Goal: Check status: Check status

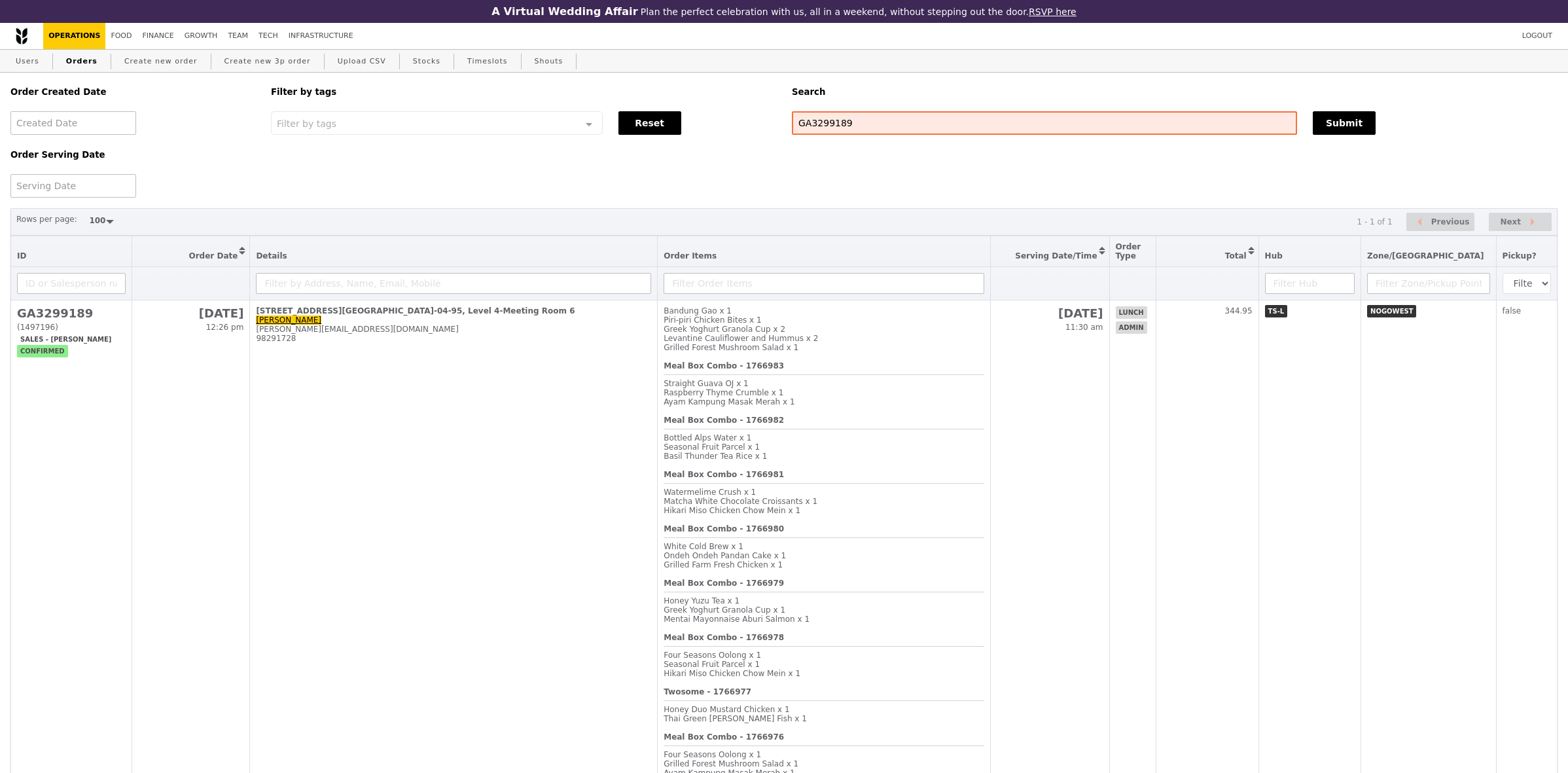
select select "100"
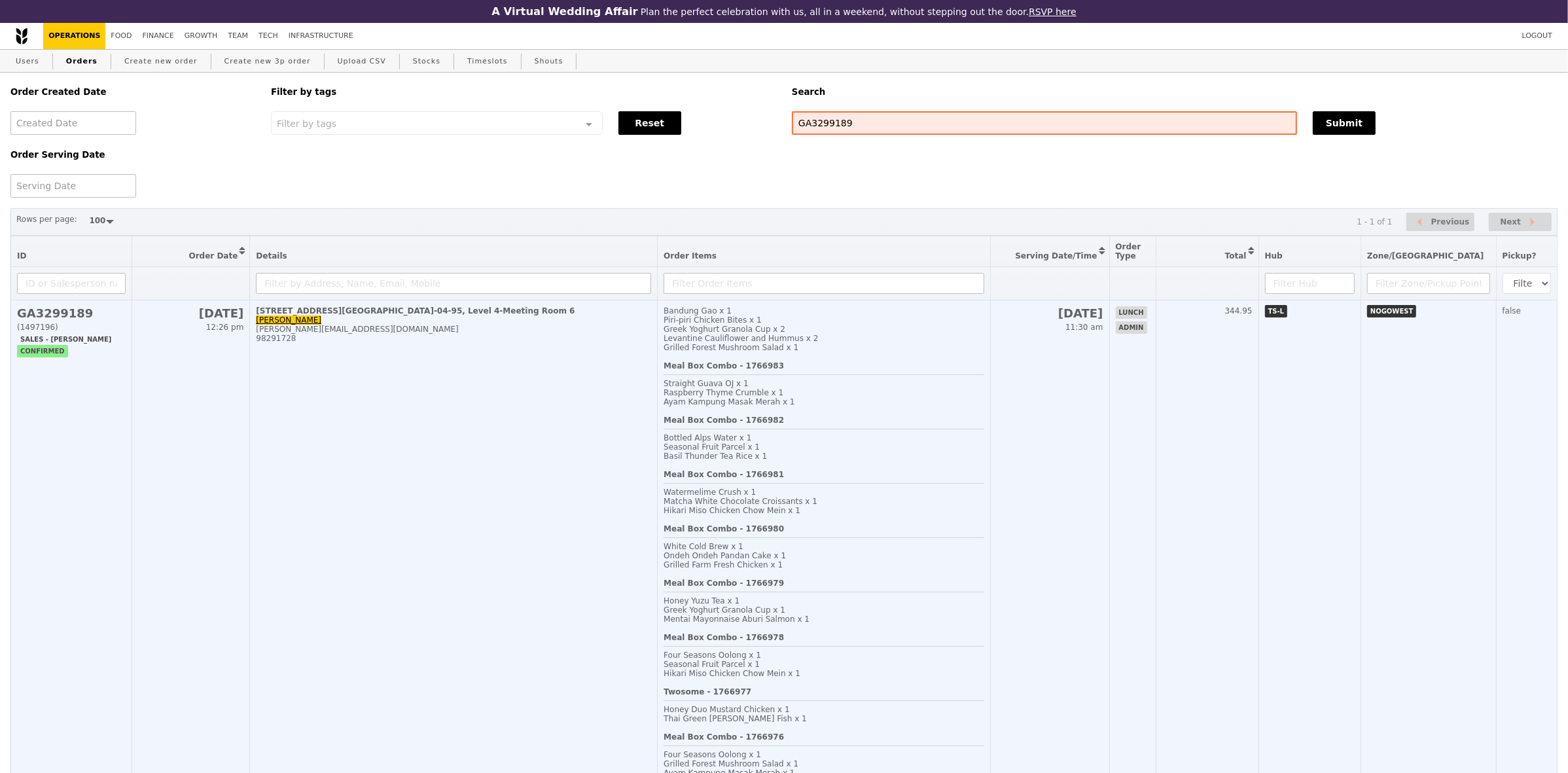
click at [576, 394] on body "A Virtual Wedding Affair Plan the perfect celebration with us, all in a weekend…" at bounding box center [784, 446] width 1568 height 893
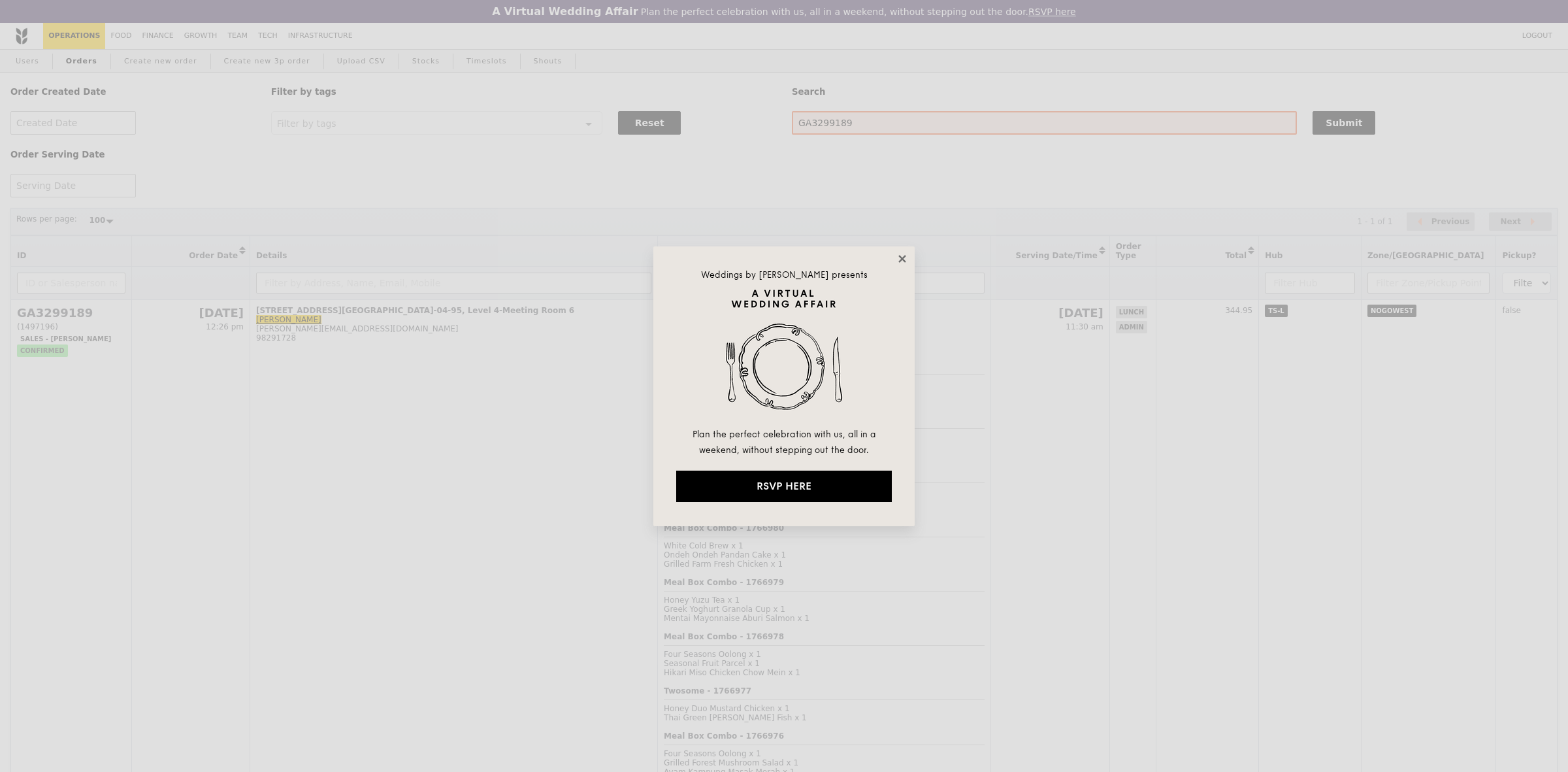
click at [900, 253] on icon at bounding box center [902, 259] width 12 height 12
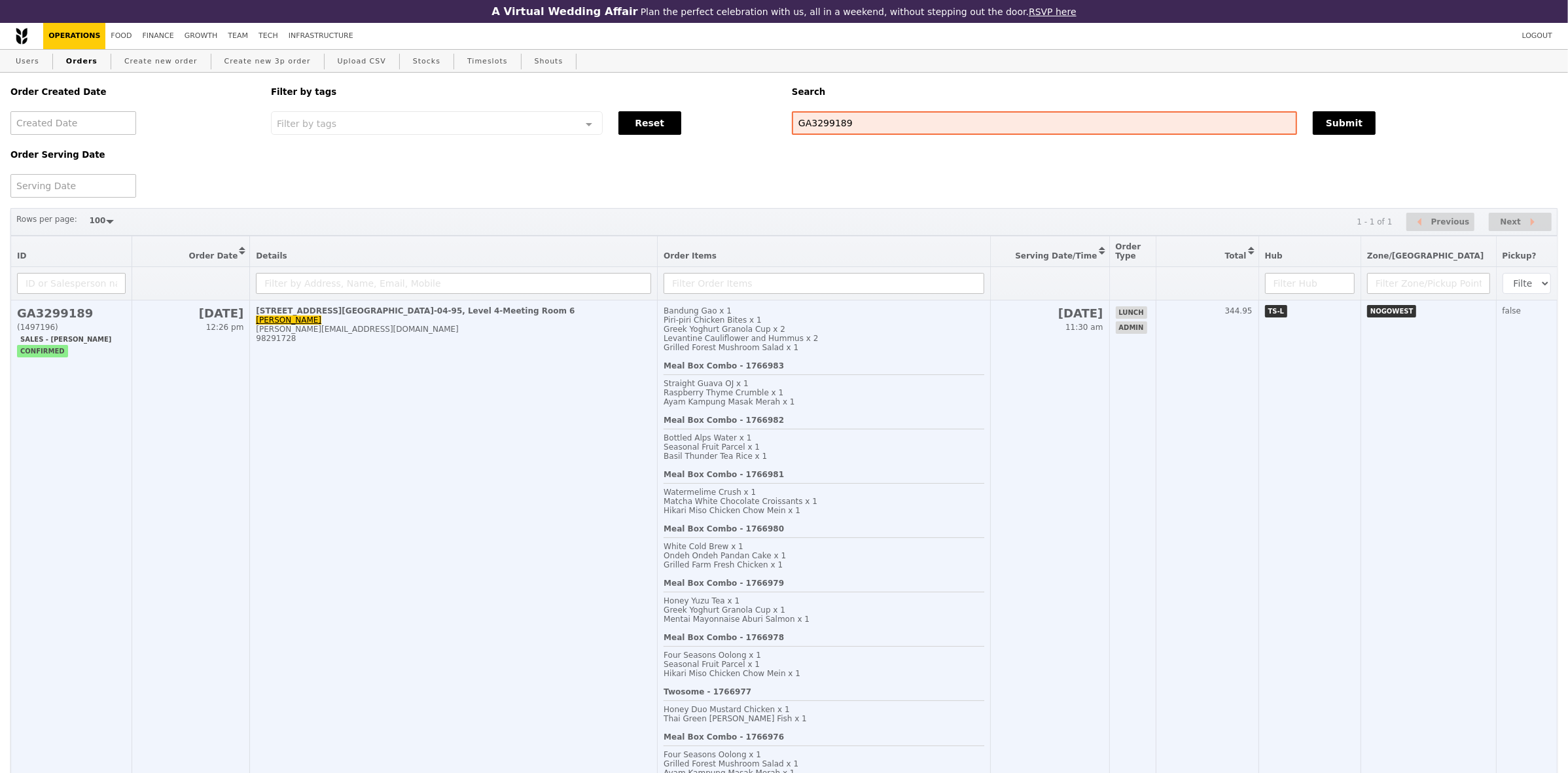
click at [530, 393] on td "[STREET_ADDRESS]-04-95, Level 4-Meeting Room 6 [PERSON_NAME] [PERSON_NAME][EMAI…" at bounding box center [454, 596] width 407 height 592
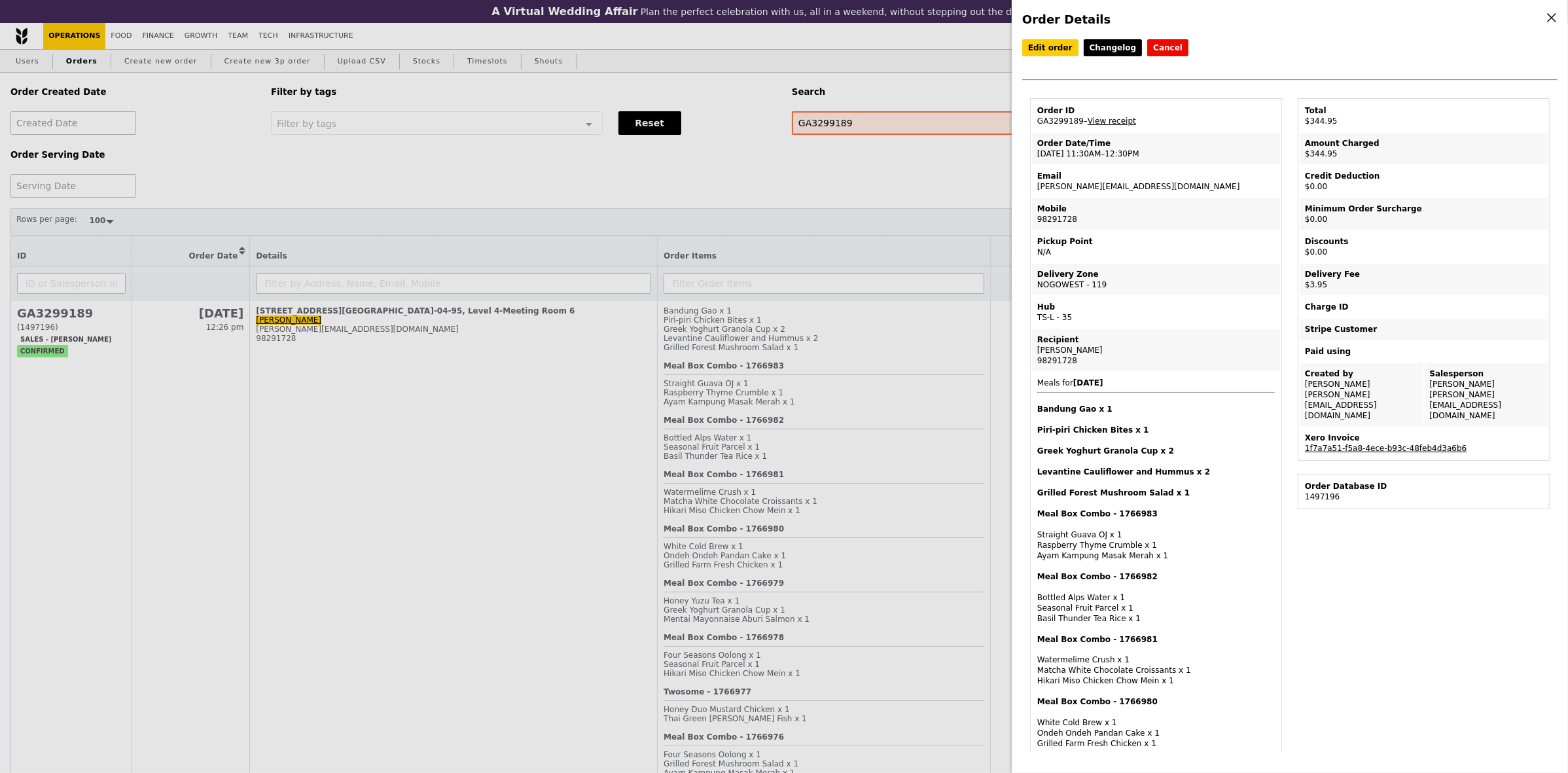
click at [1349, 444] on link "1f7a7a51-f5a8-4ece-b93c-48feb4d3a6b6" at bounding box center [1385, 448] width 161 height 9
click at [1327, 444] on link "1f7a7a51-f5a8-4ece-b93c-48feb4d3a6b6" at bounding box center [1385, 448] width 161 height 9
